Goal: Task Accomplishment & Management: Manage account settings

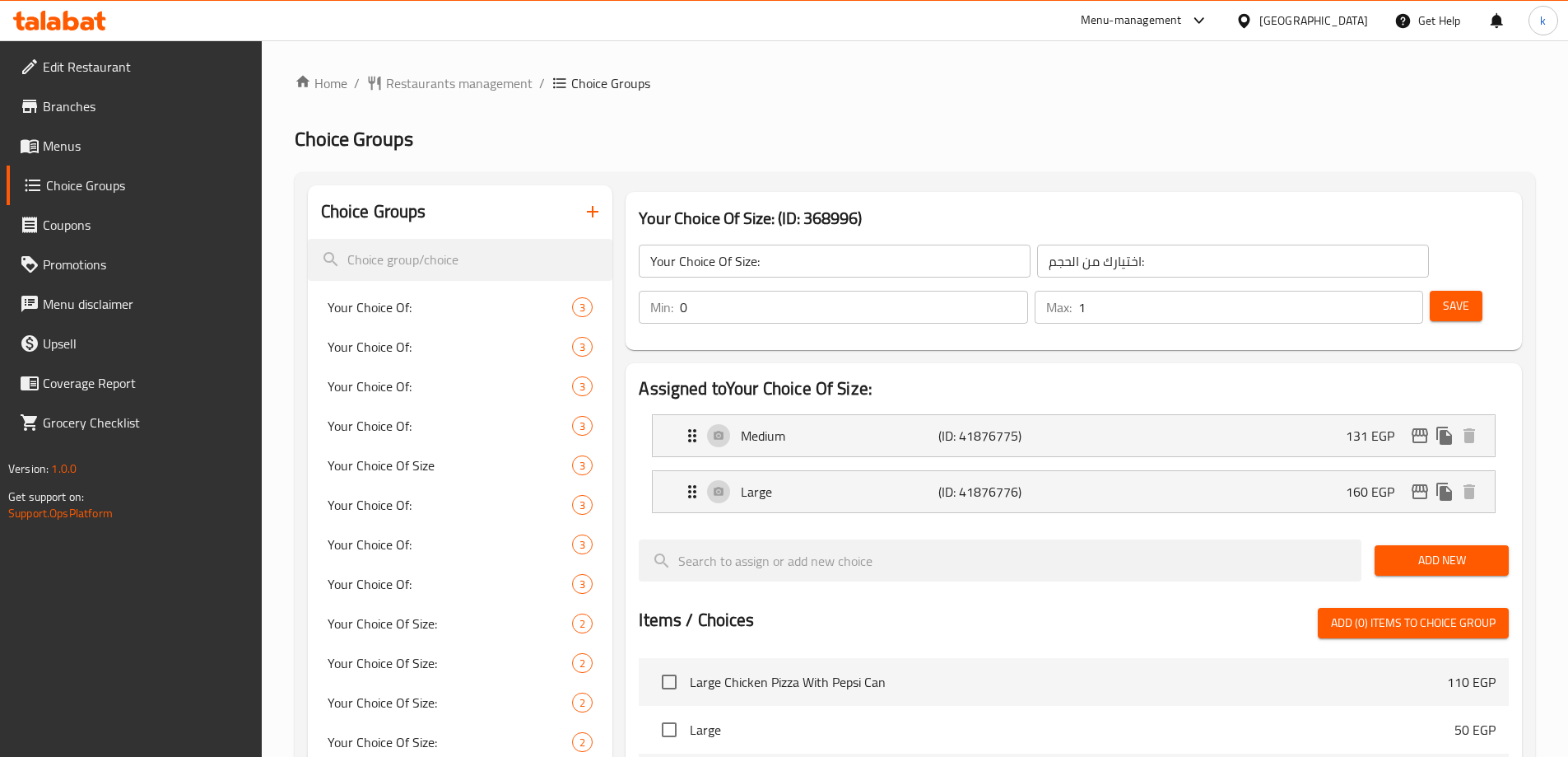
click at [106, 79] on link "Edit Restaurant" at bounding box center [134, 66] width 255 height 40
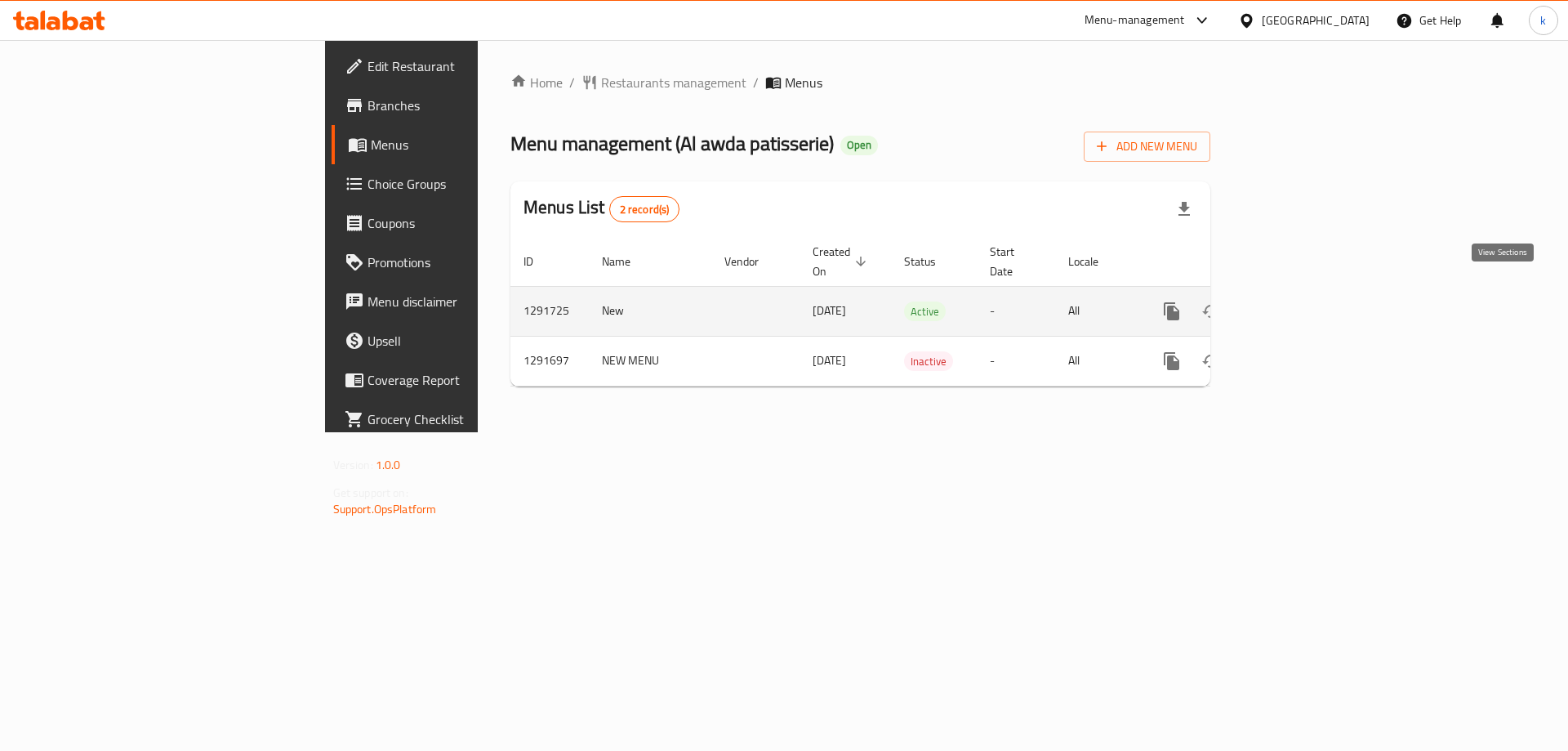
click at [1309, 291] on link "enhanced table" at bounding box center [1290, 310] width 39 height 39
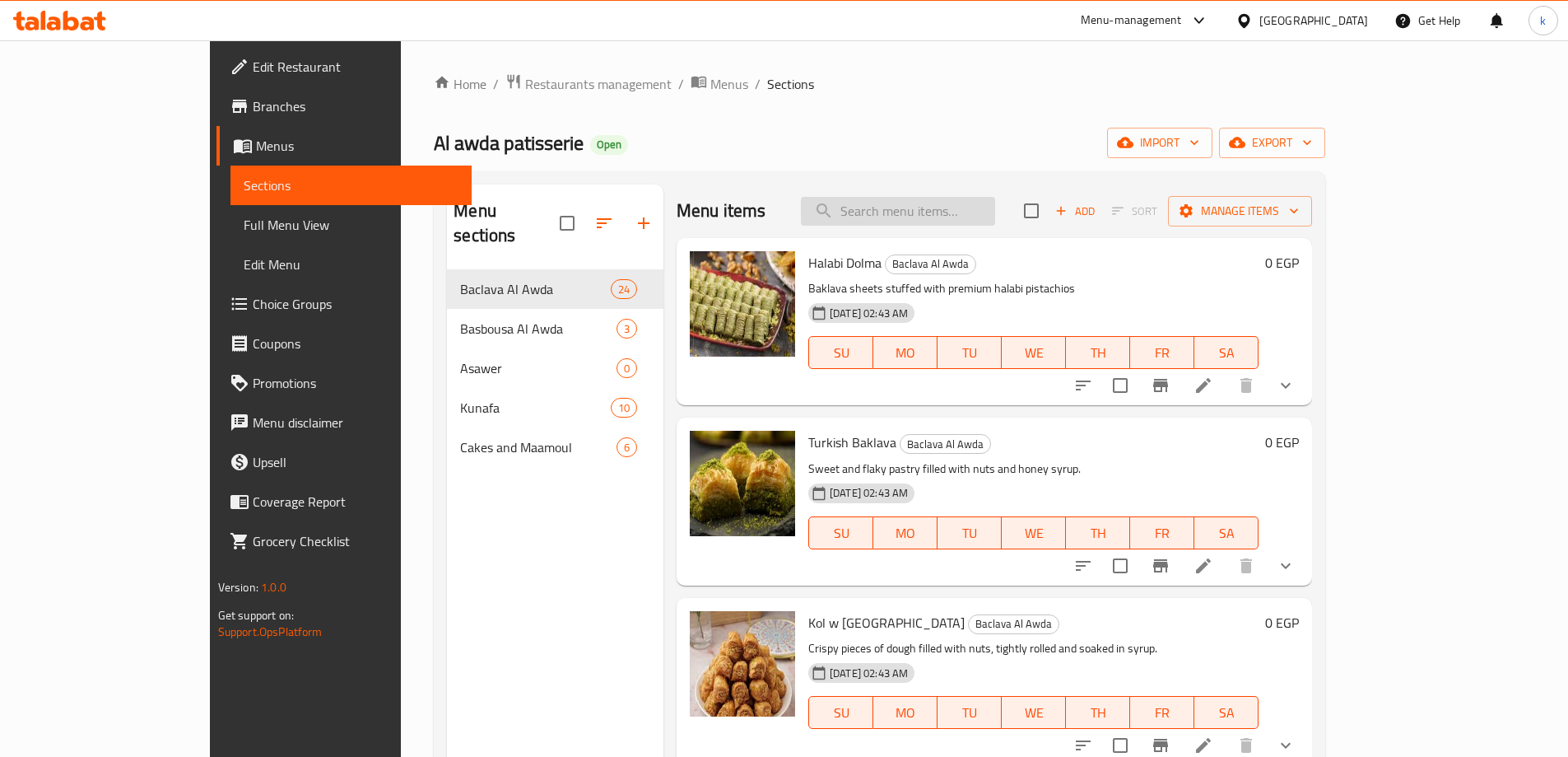
click at [995, 210] on input "search" at bounding box center [898, 210] width 194 height 29
paste input "Halabi Asawer"
type input "Halabi Asawer"
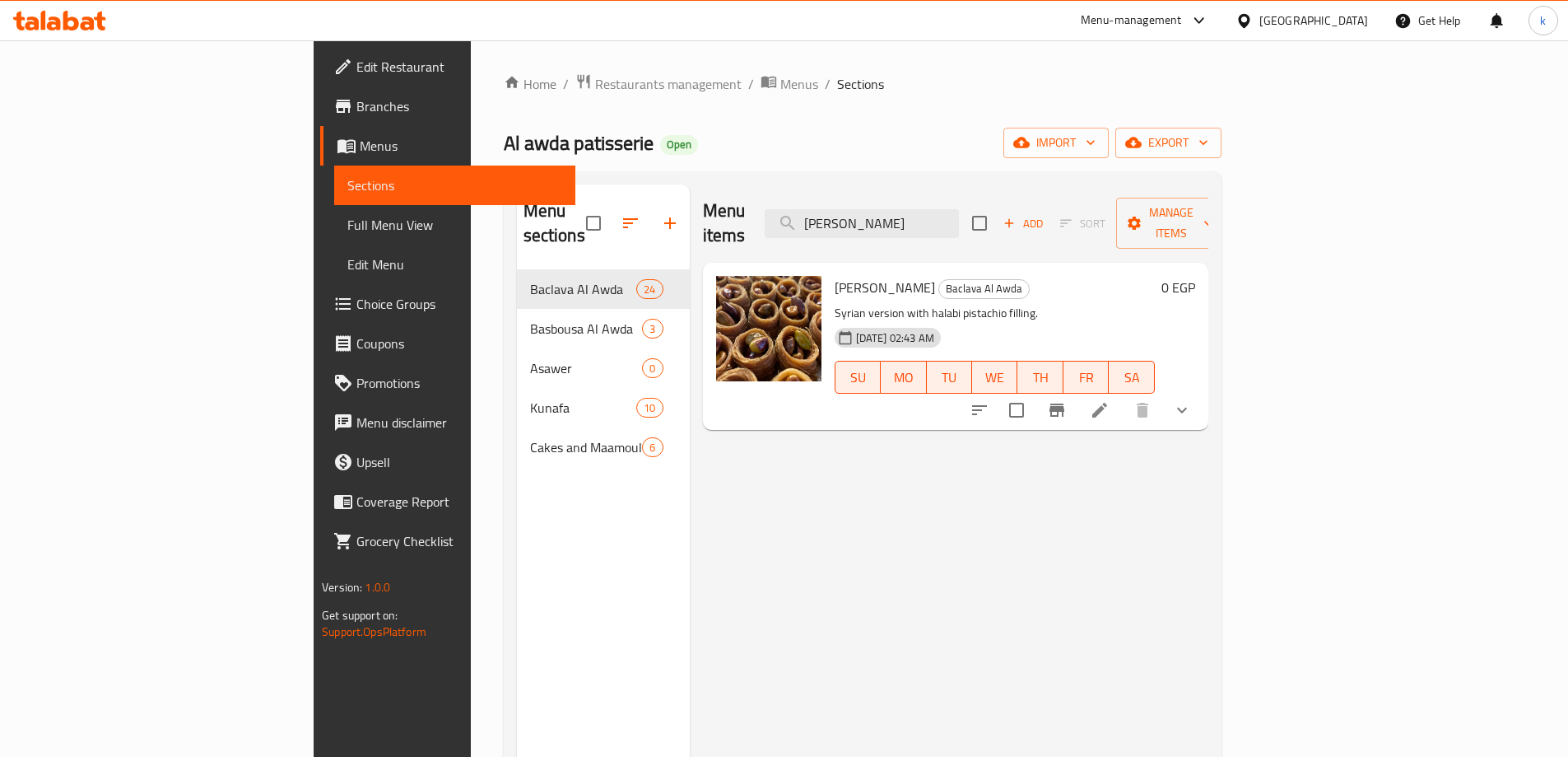
click at [1109, 400] on icon at bounding box center [1099, 409] width 19 height 19
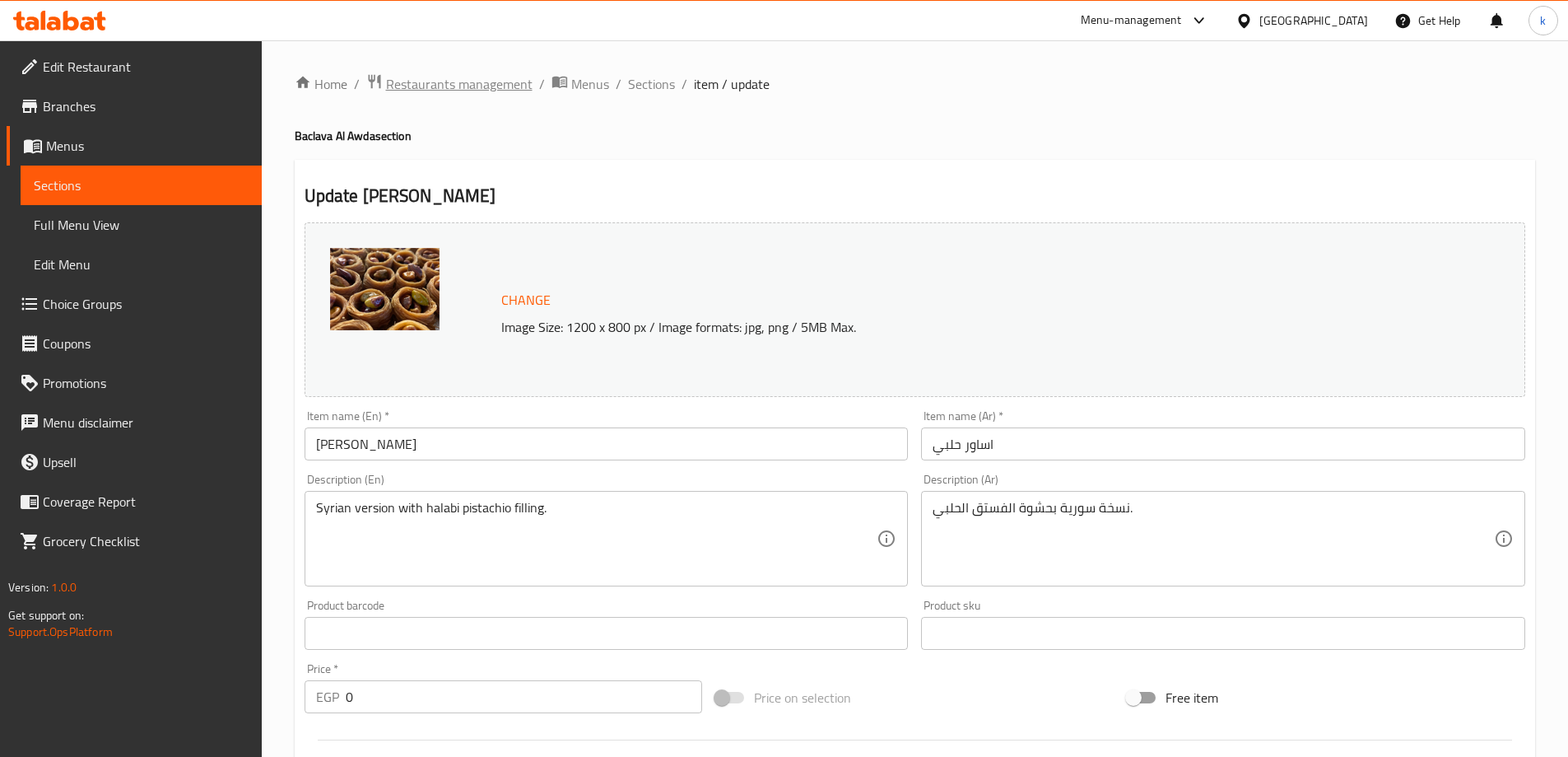
click at [452, 81] on span "Restaurants management" at bounding box center [459, 83] width 147 height 19
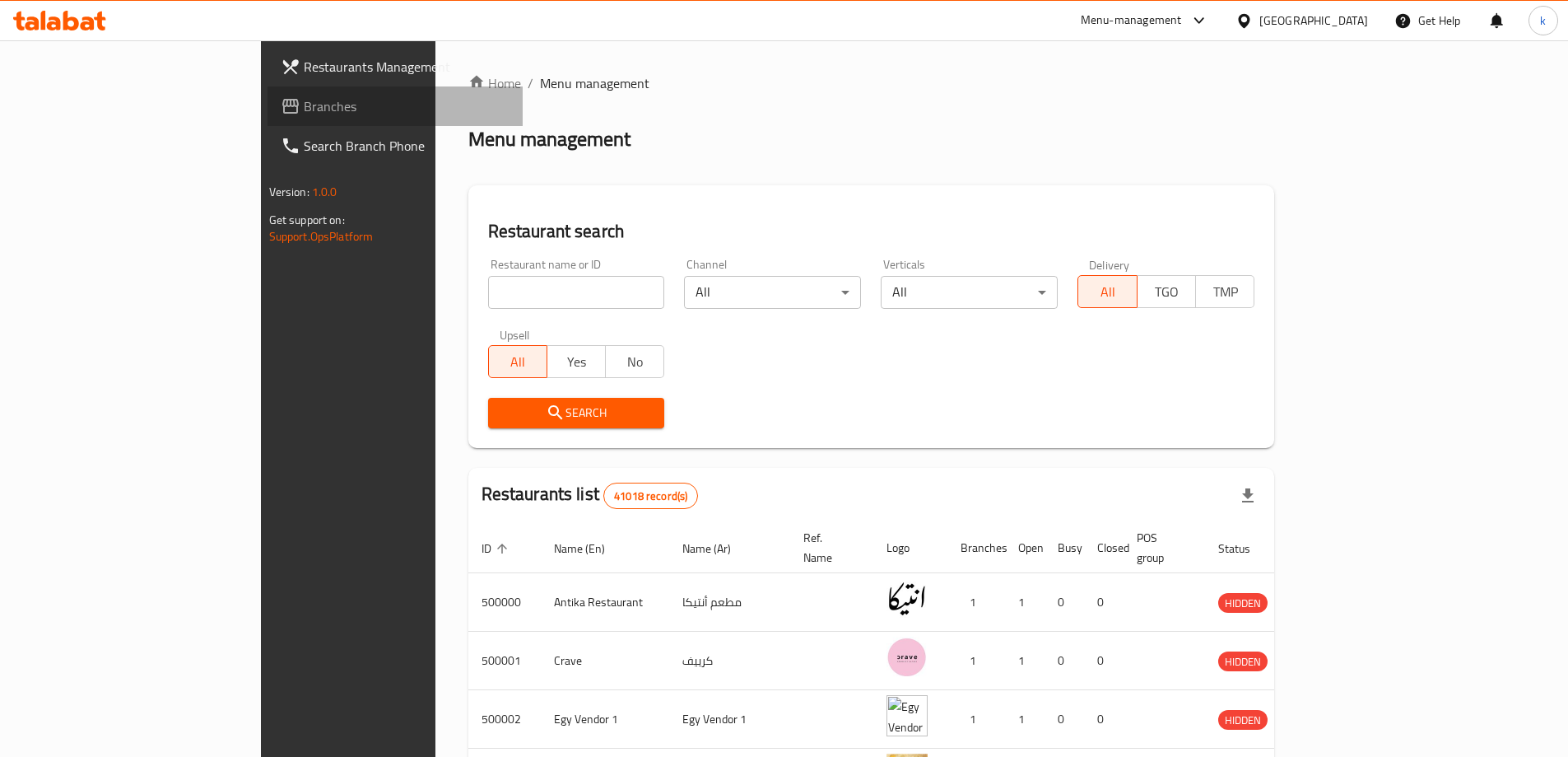
click at [304, 115] on span "Branches" at bounding box center [406, 105] width 206 height 19
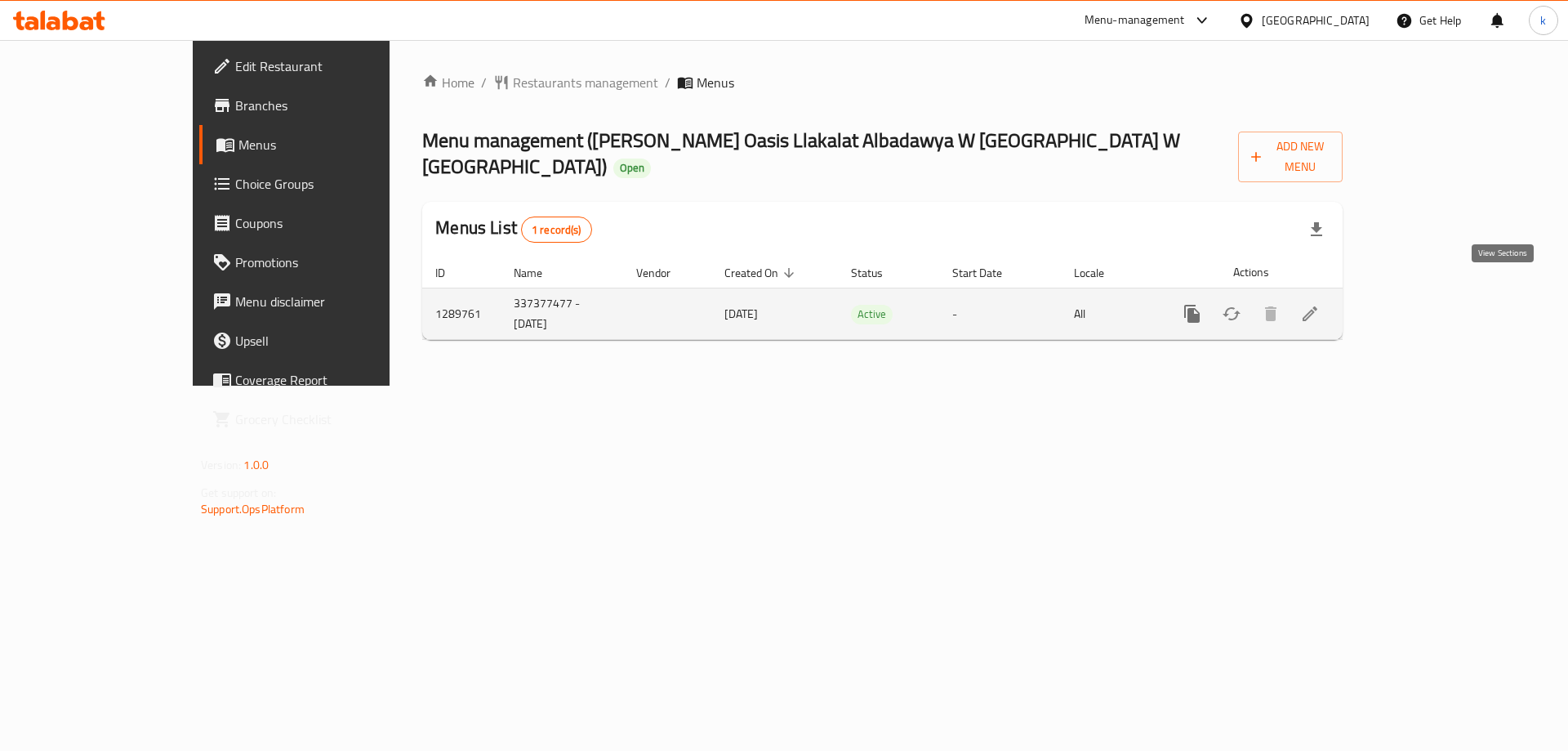
click at [1317, 306] on icon "enhanced table" at bounding box center [1310, 313] width 15 height 15
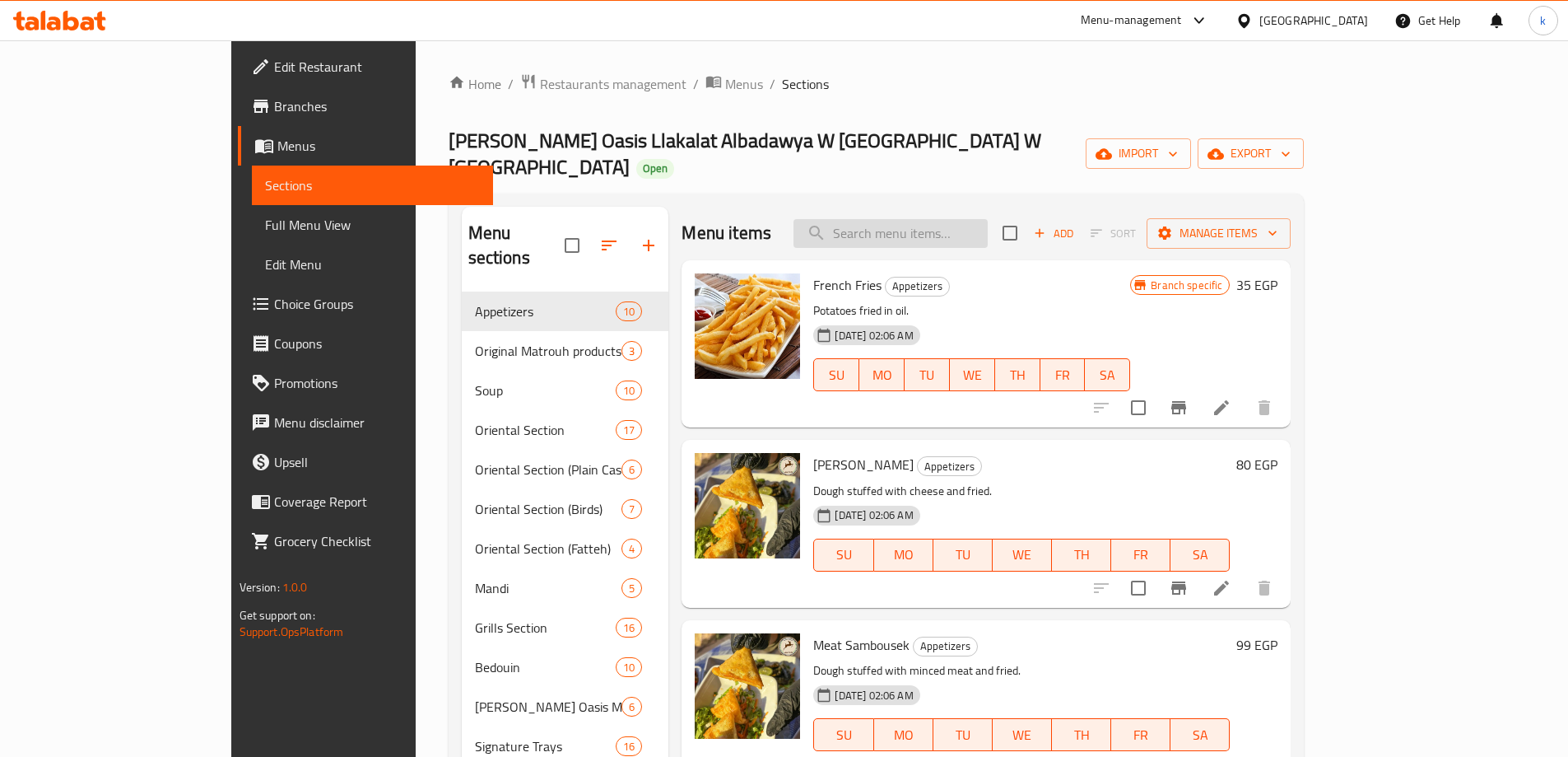
click at [939, 219] on input "search" at bounding box center [891, 233] width 194 height 29
paste input "[PERSON_NAME]"
type input "[PERSON_NAME]"
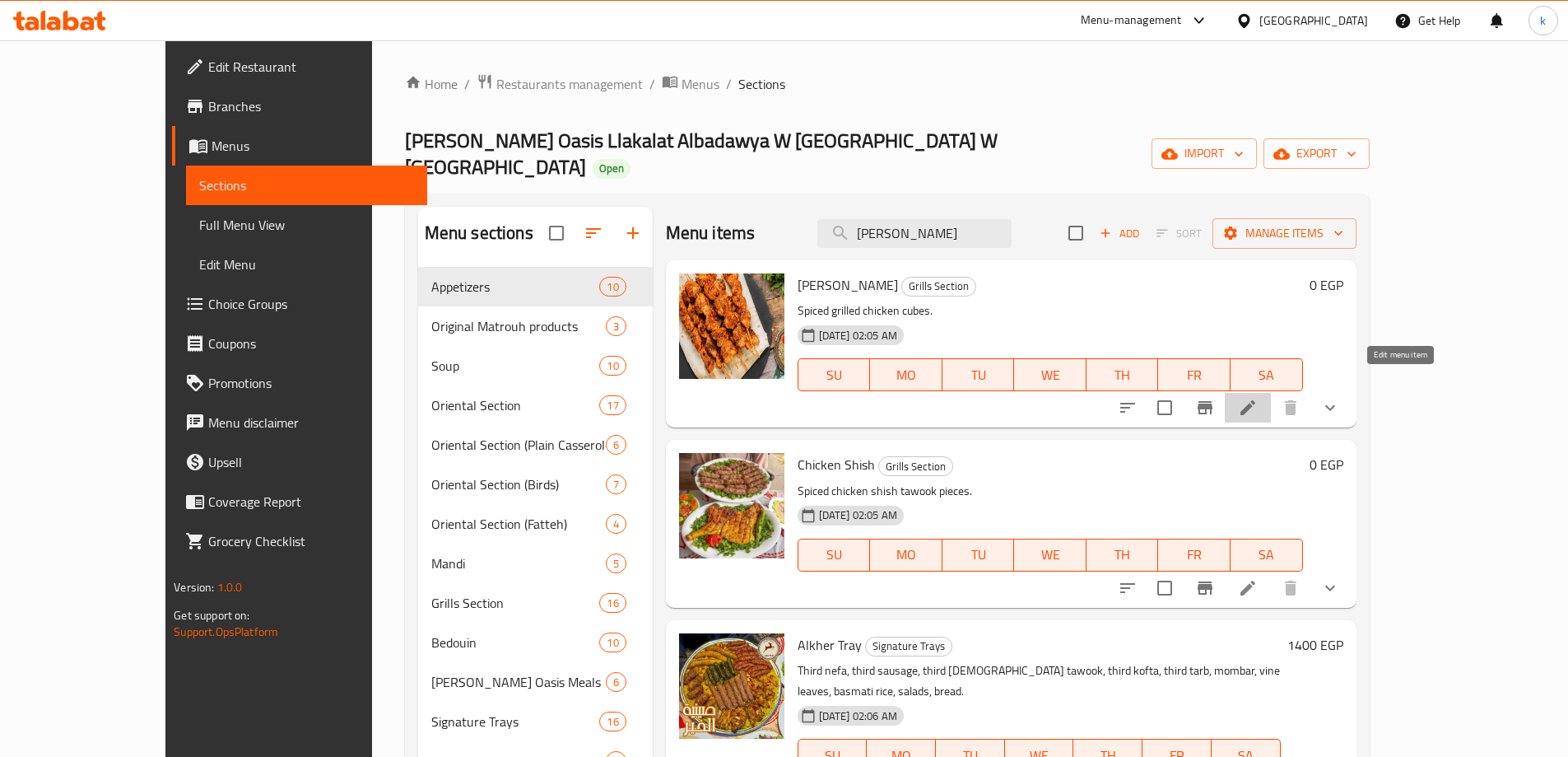
click at [1255, 400] on icon at bounding box center [1248, 407] width 15 height 15
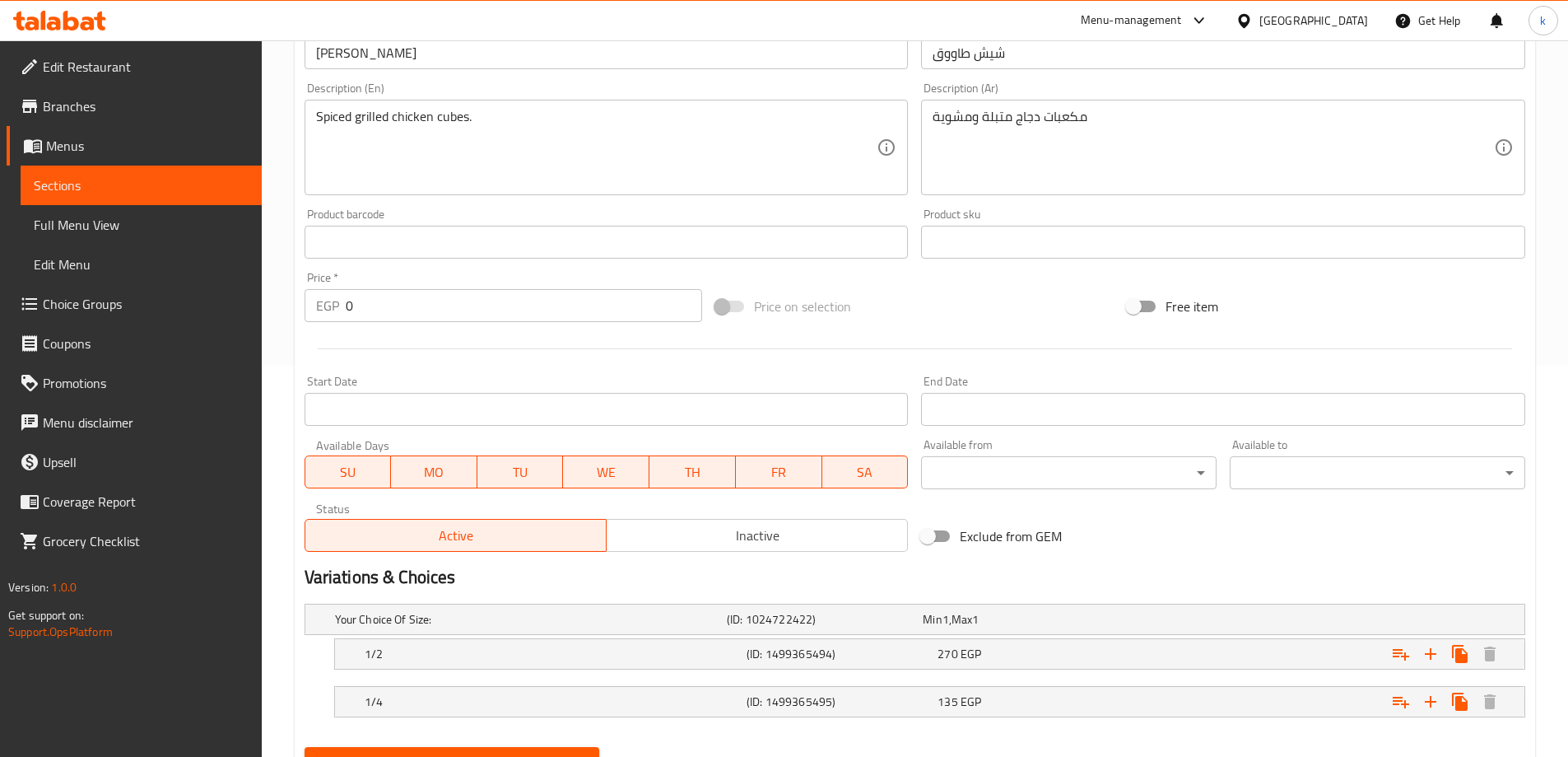
scroll to position [468, 0]
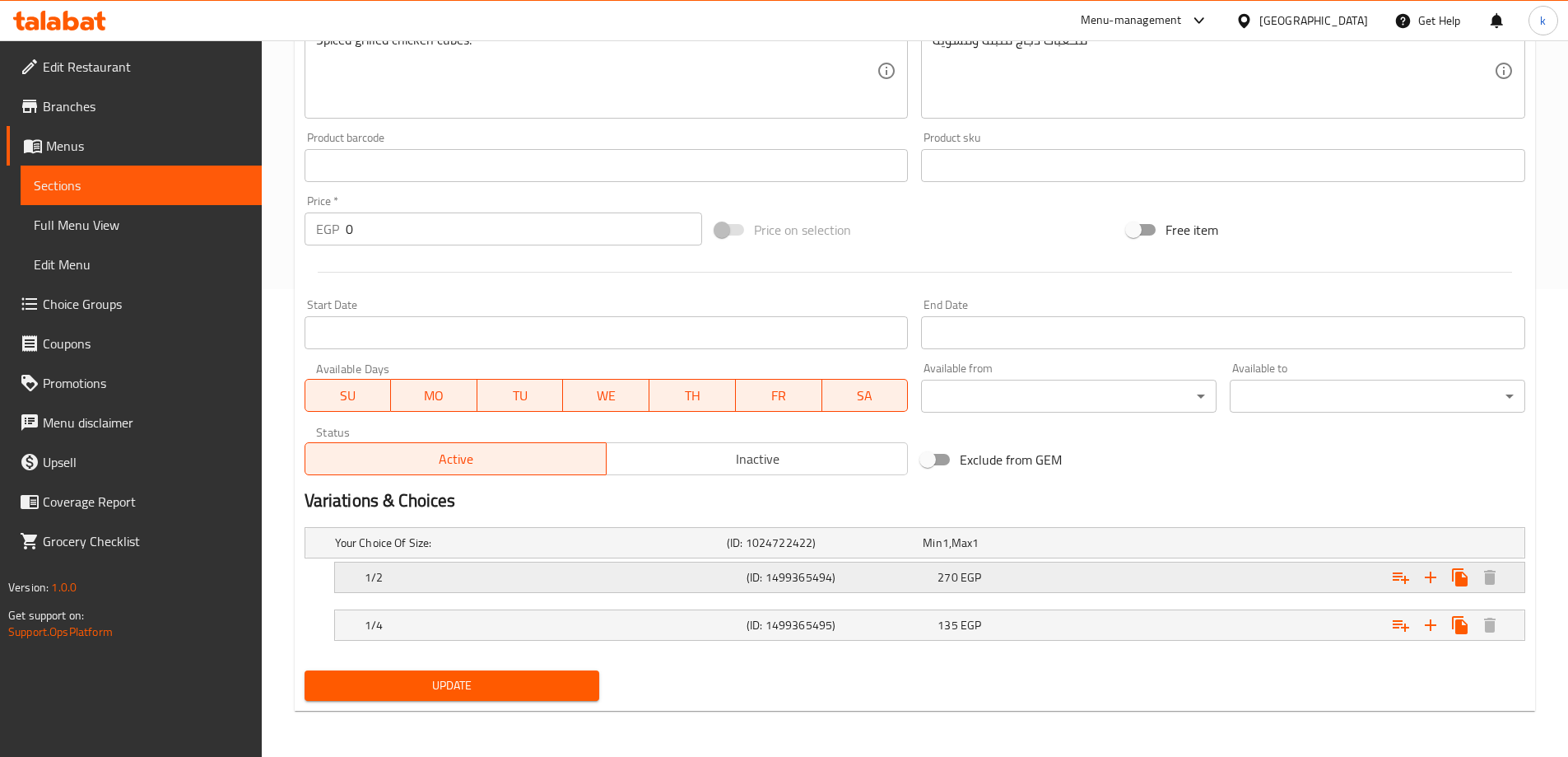
click at [959, 569] on div "270 EGP" at bounding box center [1030, 577] width 185 height 17
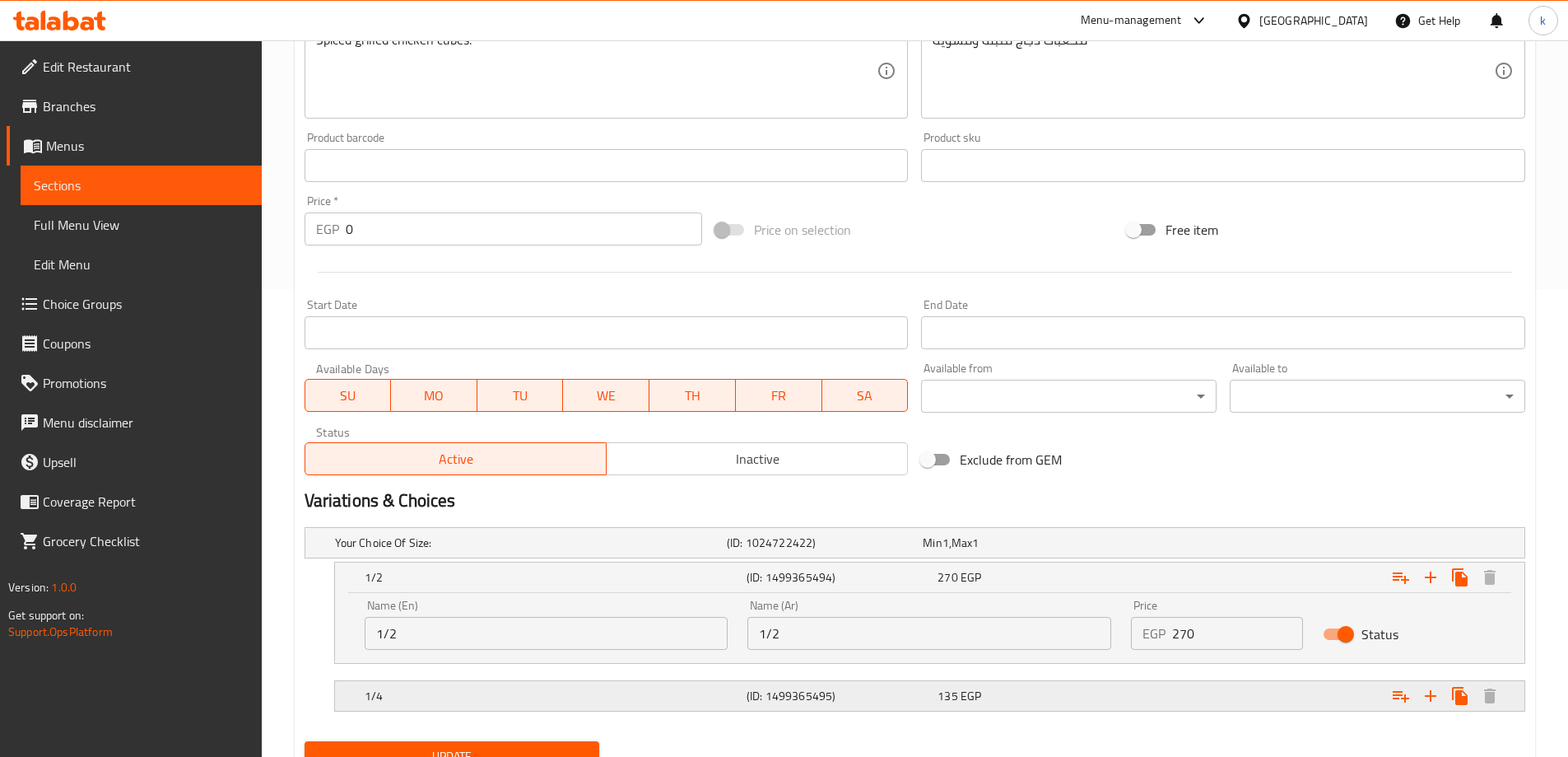
click at [1089, 697] on div "135 EGP" at bounding box center [1030, 696] width 185 height 17
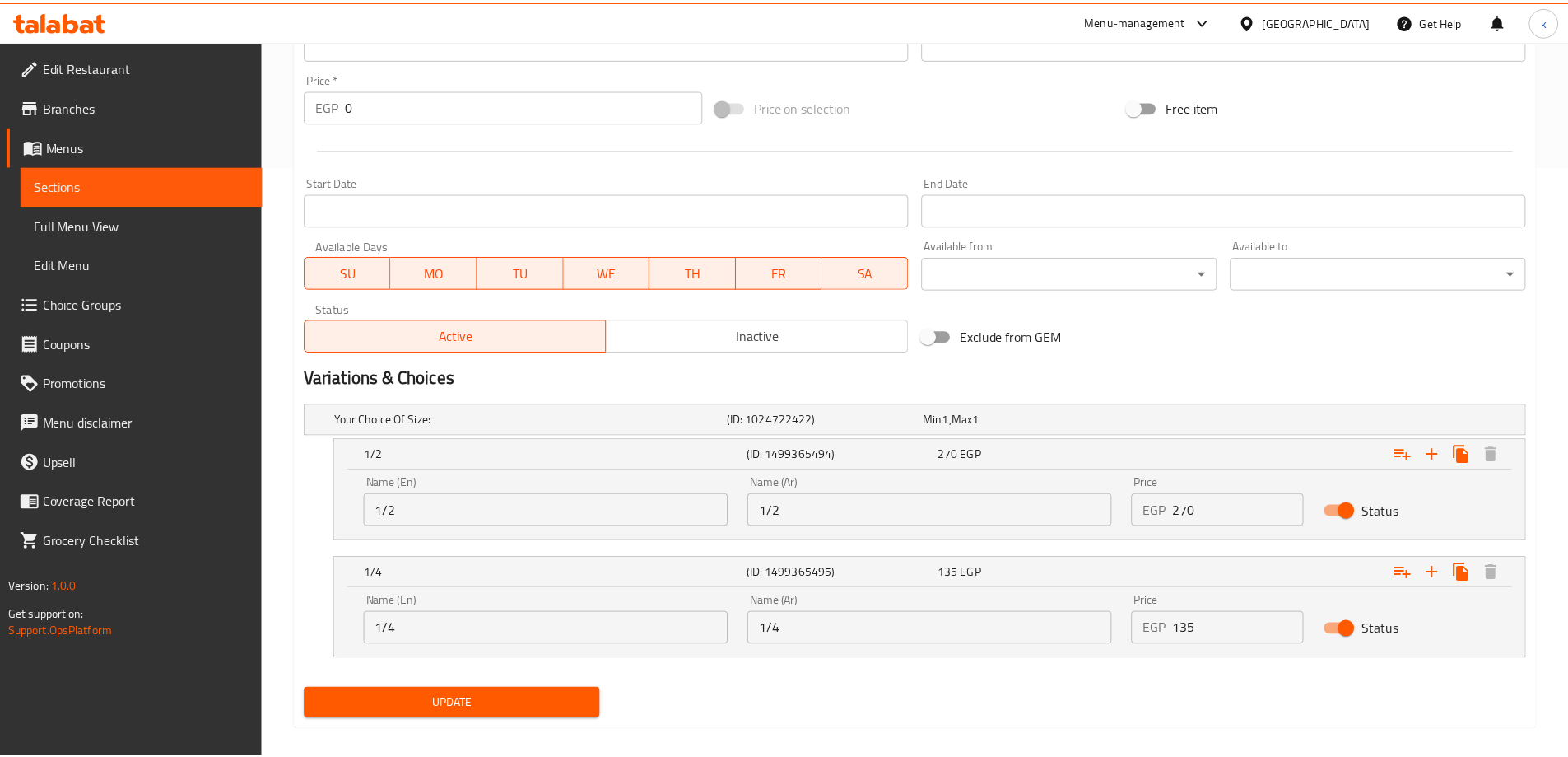
scroll to position [609, 0]
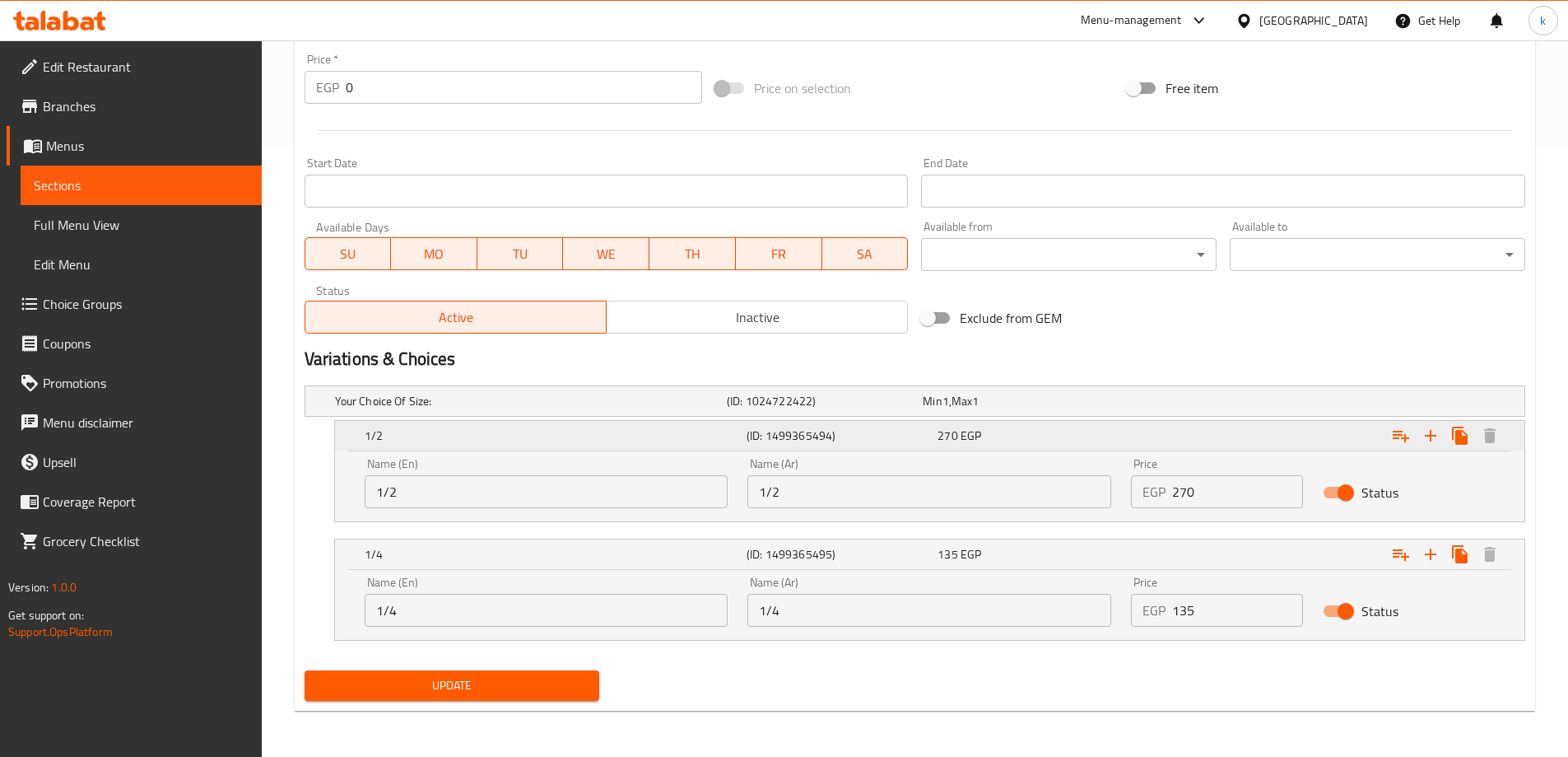
click at [465, 432] on h5 "1/2" at bounding box center [552, 436] width 376 height 17
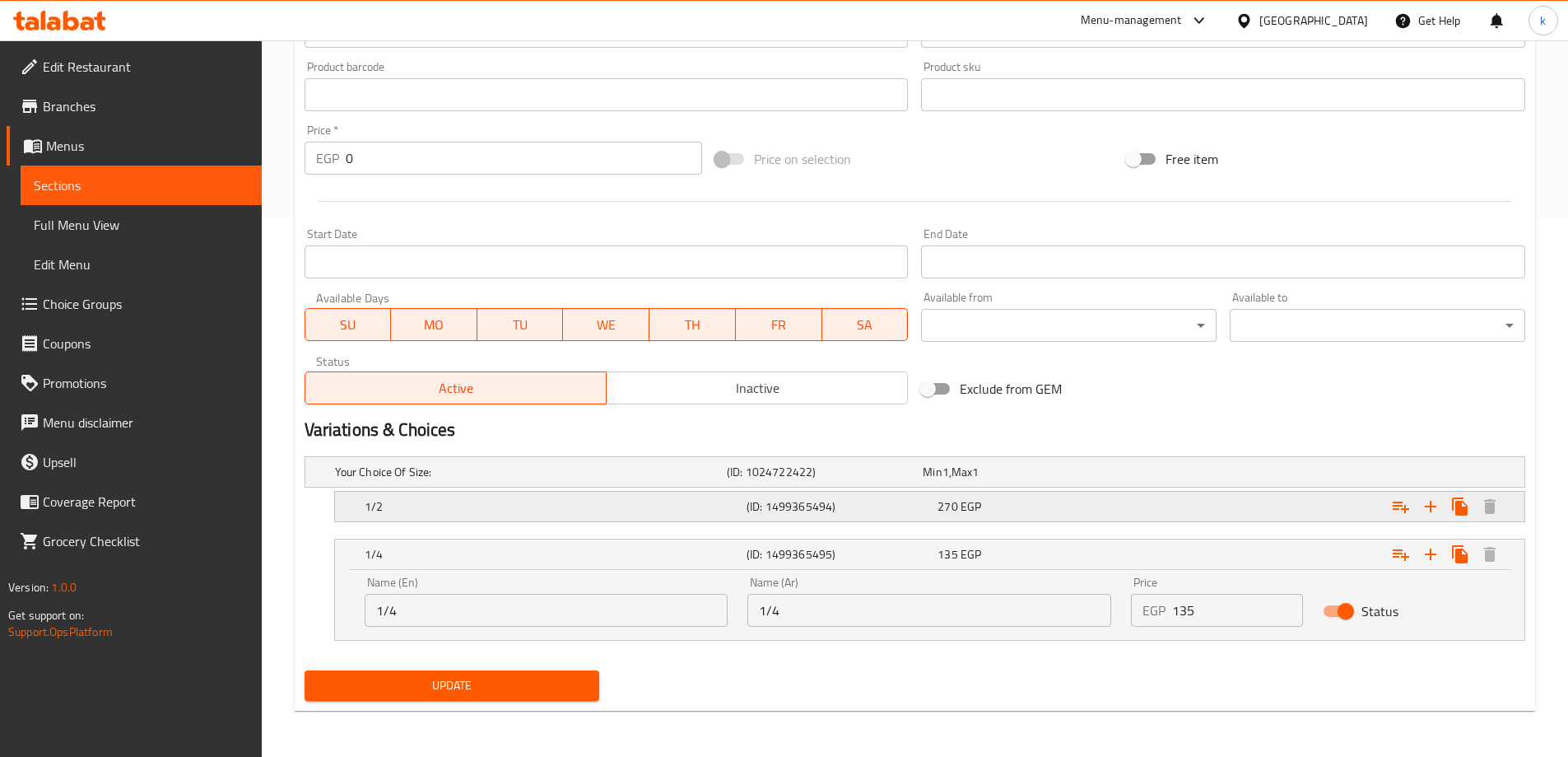
scroll to position [538, 0]
click at [437, 499] on h5 "1/2" at bounding box center [552, 507] width 376 height 17
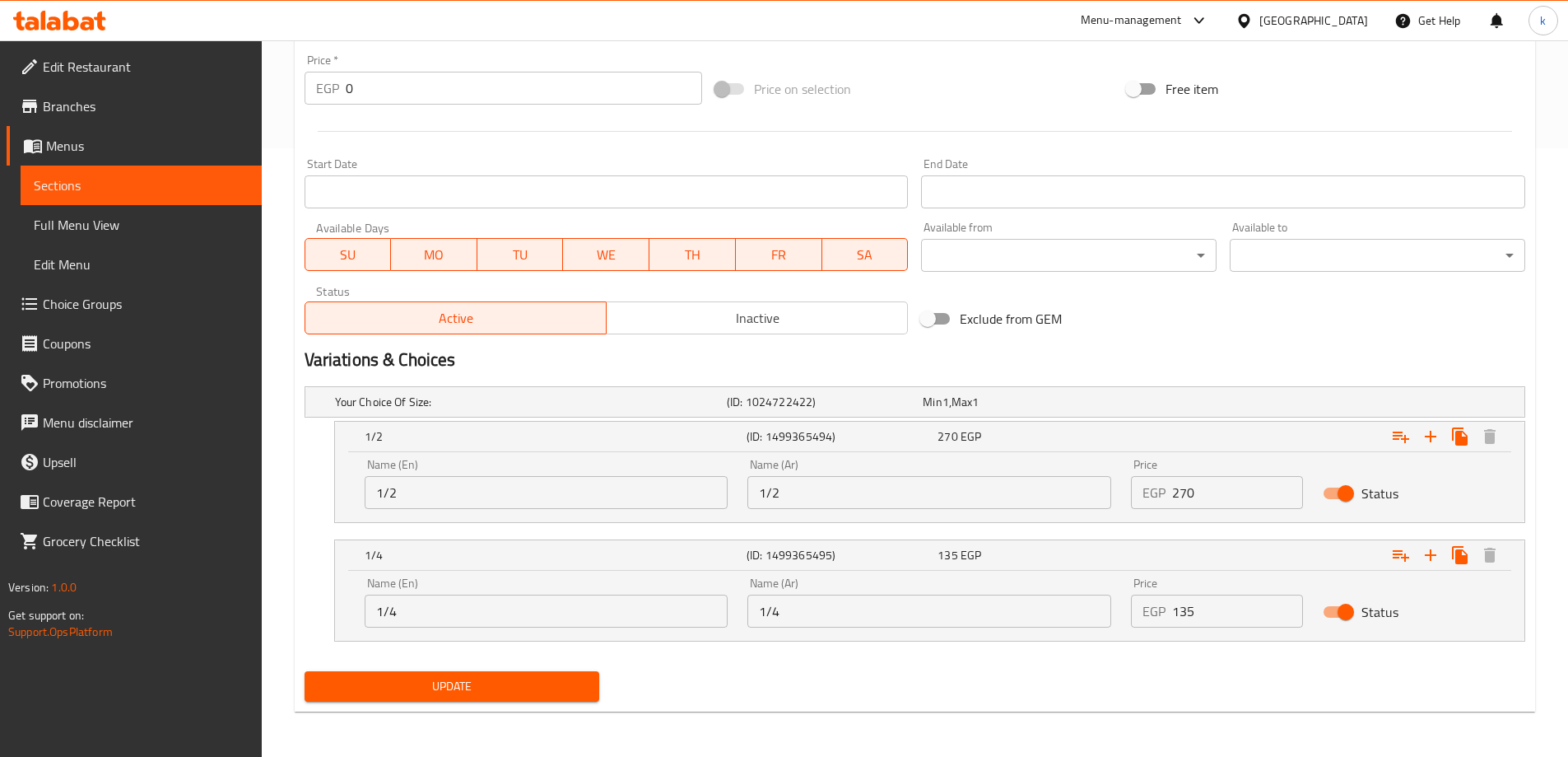
scroll to position [609, 0]
